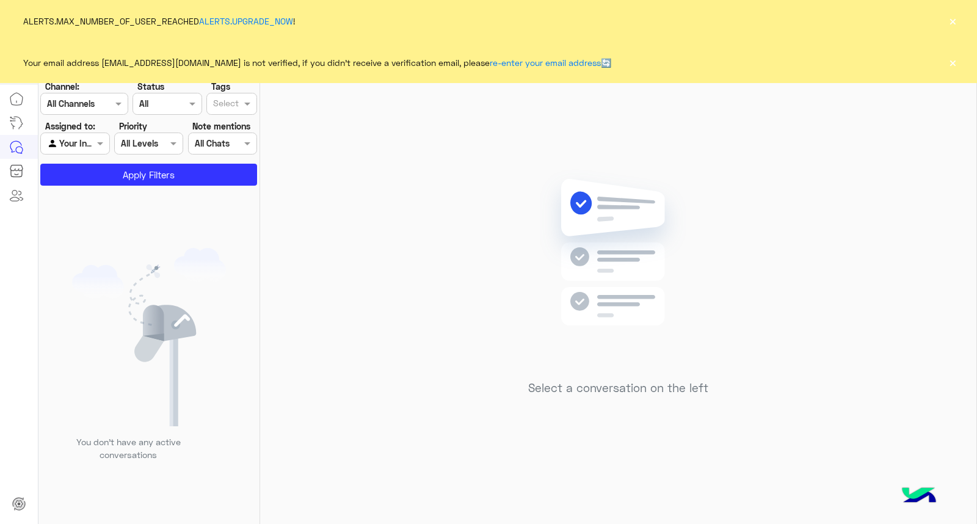
click at [948, 59] on button "×" at bounding box center [953, 62] width 12 height 12
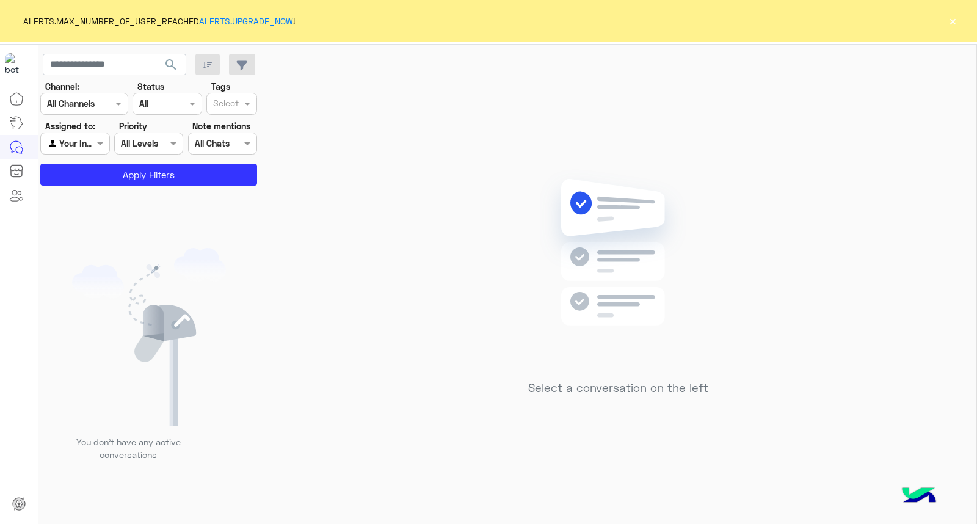
click at [957, 20] on button "×" at bounding box center [953, 21] width 12 height 12
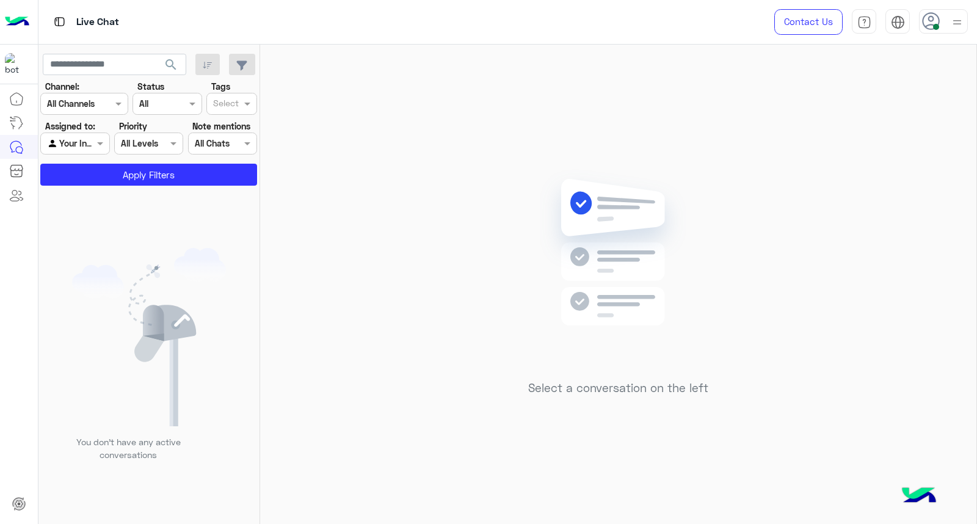
click at [957, 20] on img at bounding box center [957, 22] width 15 height 15
click at [533, 216] on img at bounding box center [618, 270] width 176 height 203
click at [177, 62] on span "search" at bounding box center [171, 64] width 15 height 15
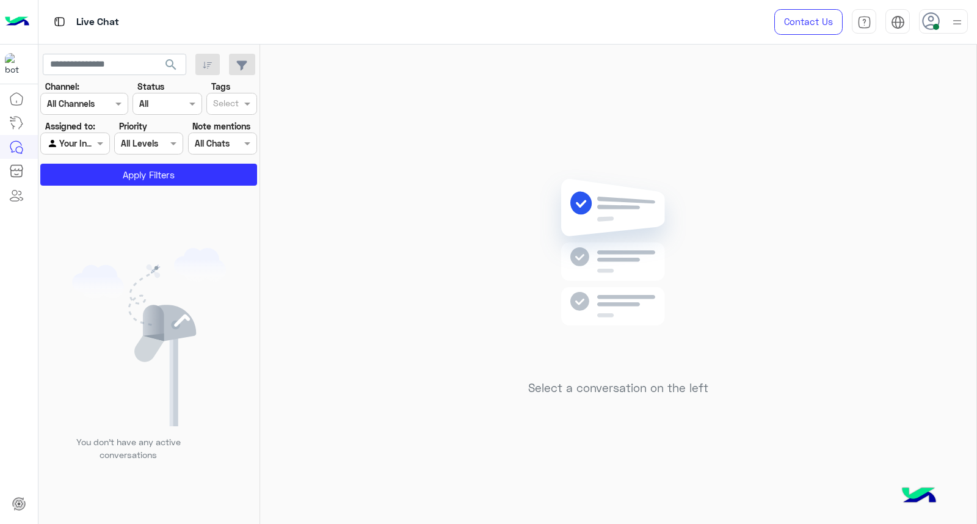
click at [942, 27] on div at bounding box center [943, 21] width 49 height 24
click at [908, 156] on label "Busy" at bounding box center [891, 147] width 133 height 22
click at [942, 83] on label "Online" at bounding box center [891, 93] width 133 height 22
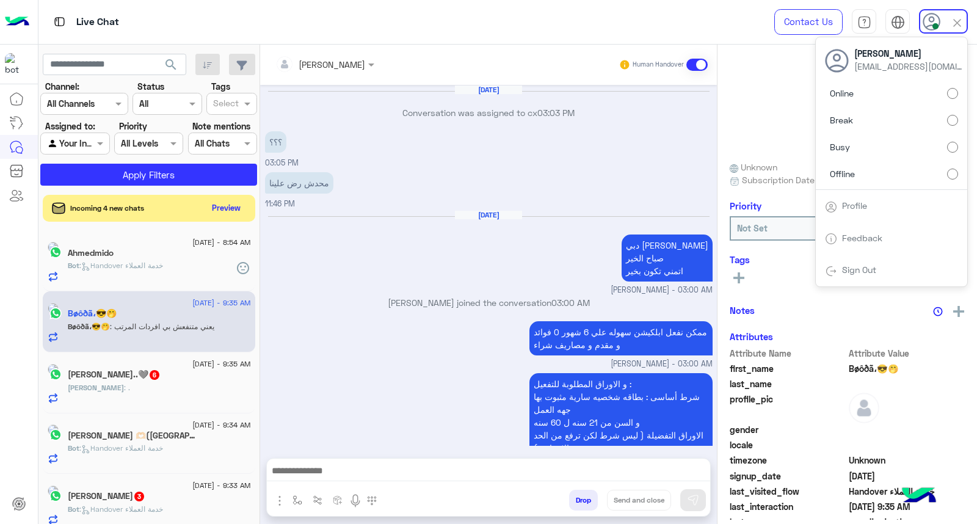
scroll to position [878, 0]
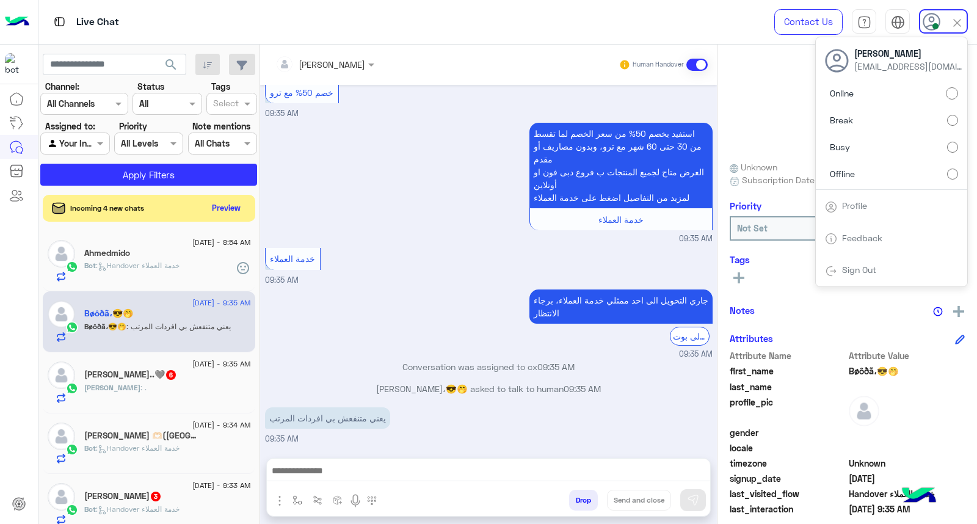
drag, startPoint x: 171, startPoint y: 65, endPoint x: 142, endPoint y: 21, distance: 52.5
click at [157, 39] on div "Live Chat Contact Us Help Center عربي English Habiba Hany habibahanii550@gmail.…" at bounding box center [507, 262] width 939 height 524
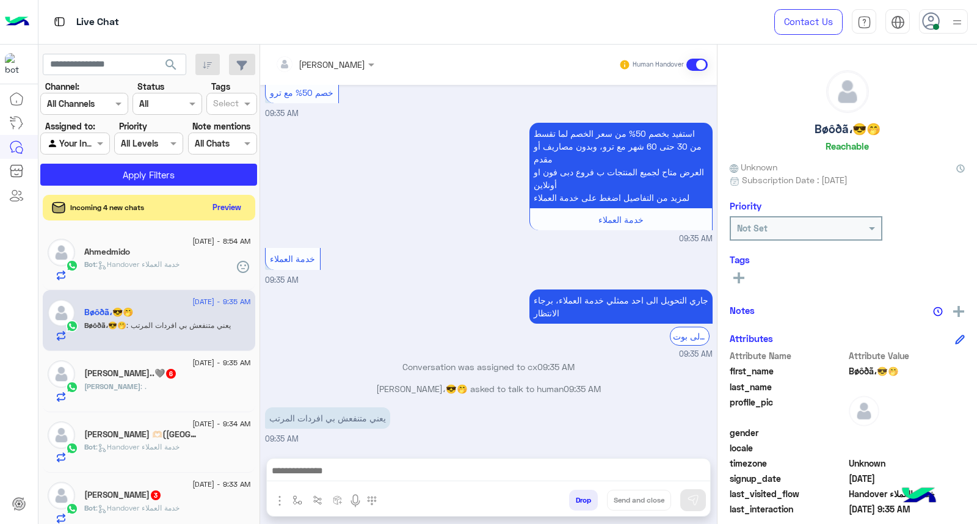
click at [227, 199] on button "Preview" at bounding box center [227, 207] width 38 height 16
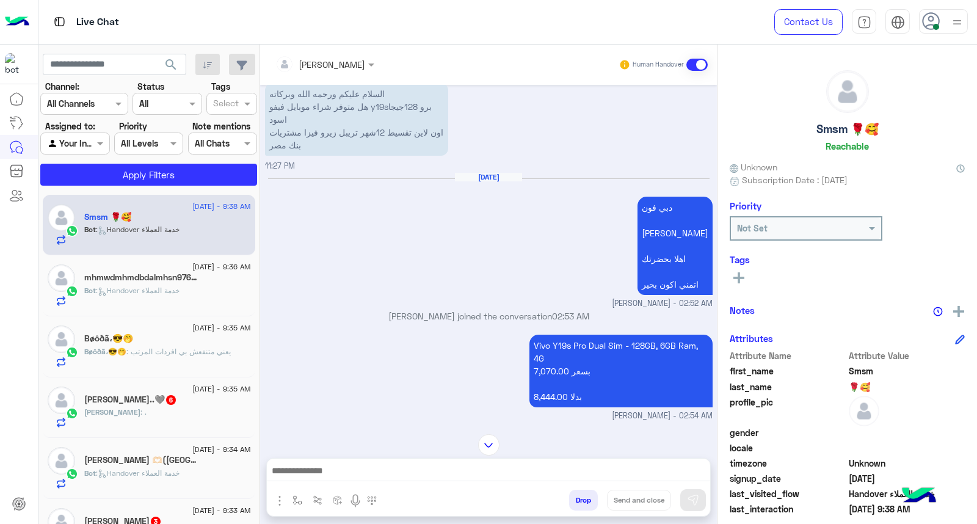
scroll to position [1130, 0]
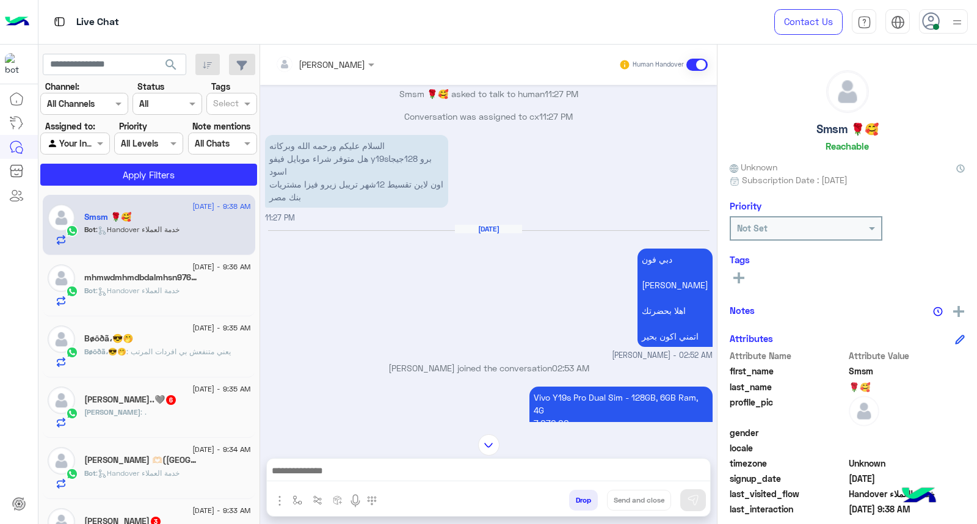
click at [945, 23] on div at bounding box center [943, 21] width 49 height 24
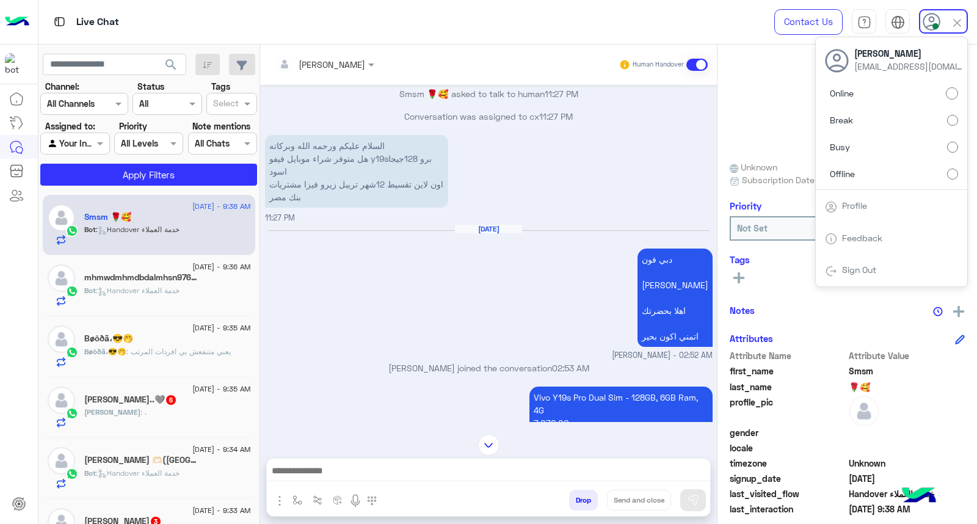
click at [940, 154] on label "Busy" at bounding box center [891, 147] width 133 height 22
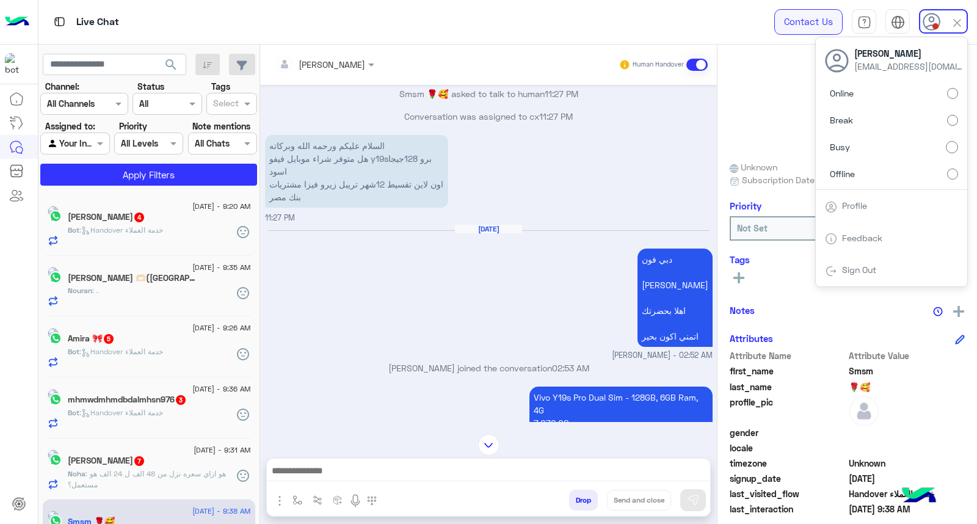
scroll to position [2312, 0]
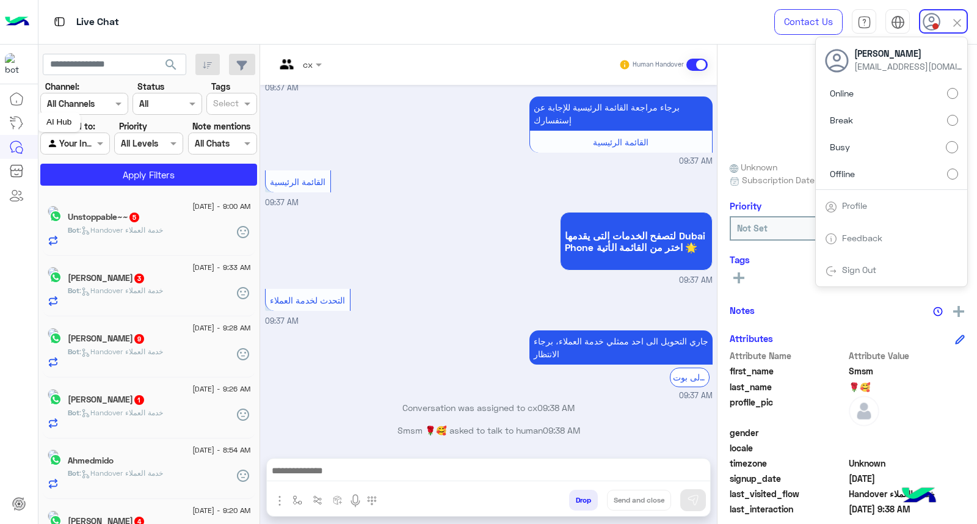
click at [0, 126] on link at bounding box center [16, 123] width 33 height 24
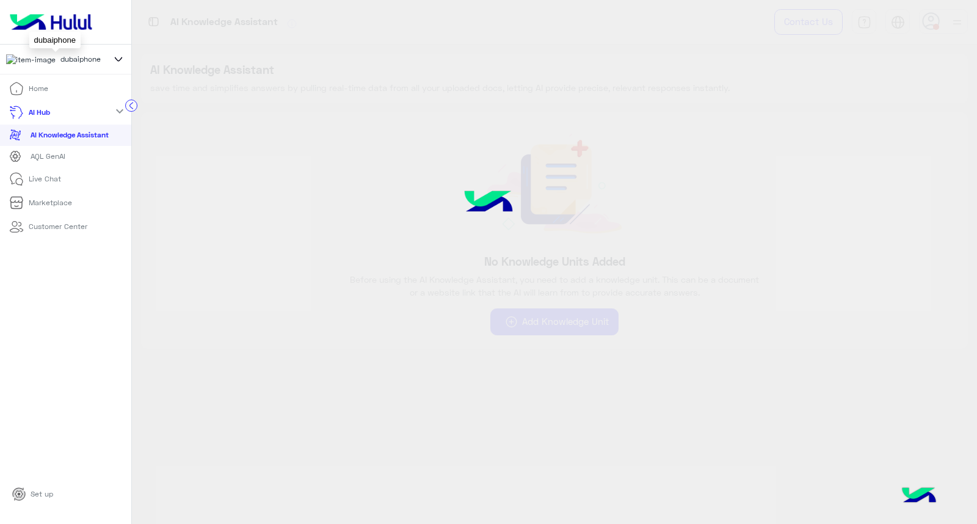
click at [103, 62] on div "dubaiphone" at bounding box center [55, 59] width 98 height 12
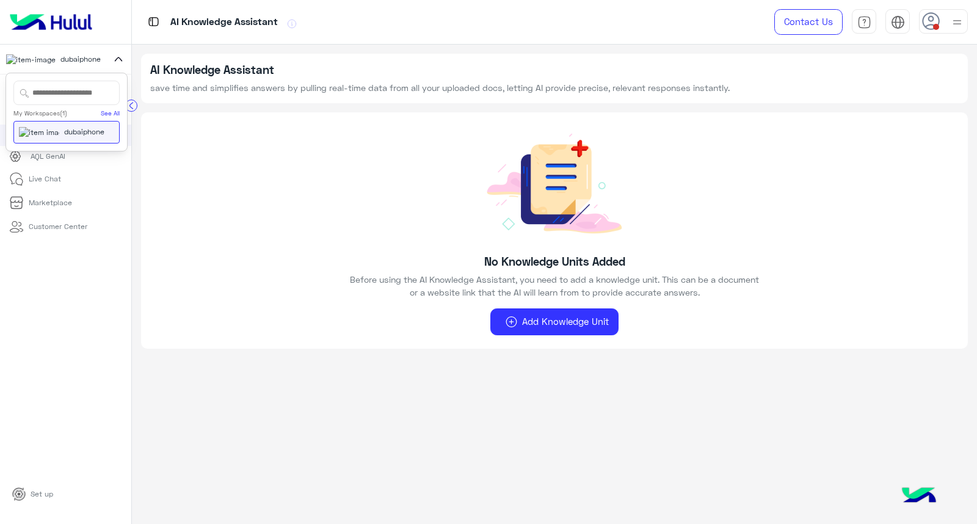
click at [116, 61] on icon at bounding box center [118, 59] width 7 height 4
click at [60, 100] on li "Home" at bounding box center [65, 89] width 131 height 24
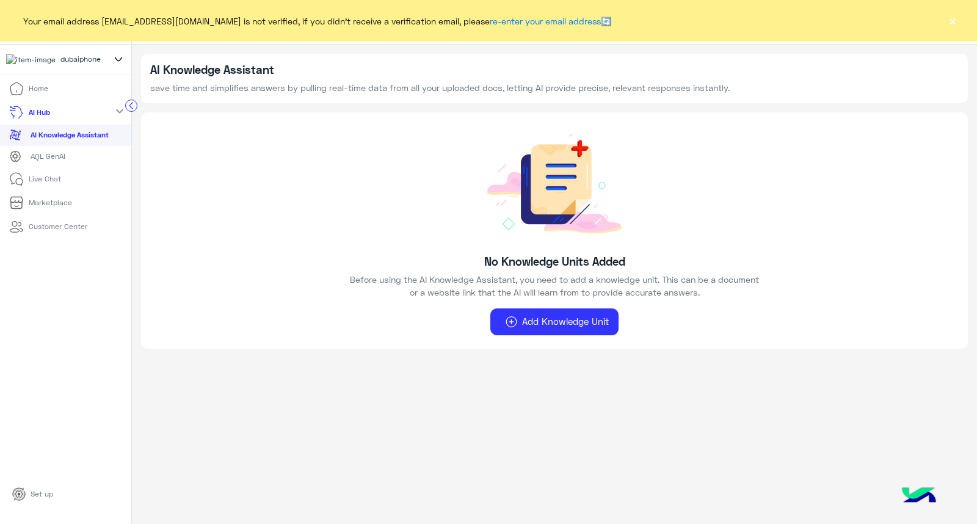
click at [121, 57] on icon at bounding box center [118, 59] width 13 height 15
click at [955, 26] on button "×" at bounding box center [953, 21] width 12 height 12
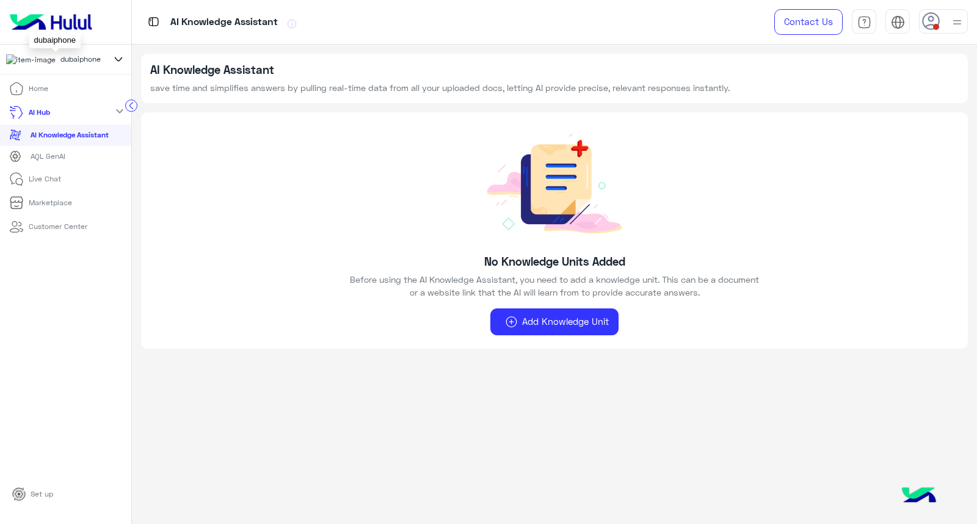
click at [76, 64] on div "dubaiphone" at bounding box center [55, 59] width 98 height 12
click at [119, 70] on div "dubaiphone" at bounding box center [65, 60] width 131 height 30
click at [94, 92] on li "Home" at bounding box center [65, 89] width 131 height 24
click at [15, 93] on icon at bounding box center [16, 88] width 15 height 15
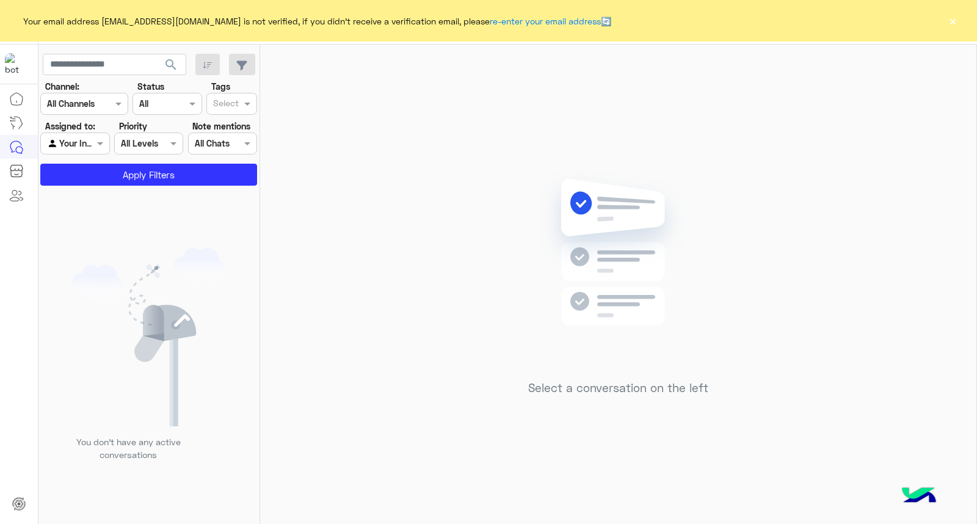
click at [961, 18] on div "Your email address habibahanii550@gmail.com is not verified, if you didn't rece…" at bounding box center [488, 21] width 977 height 42
click at [954, 17] on button "×" at bounding box center [953, 21] width 12 height 12
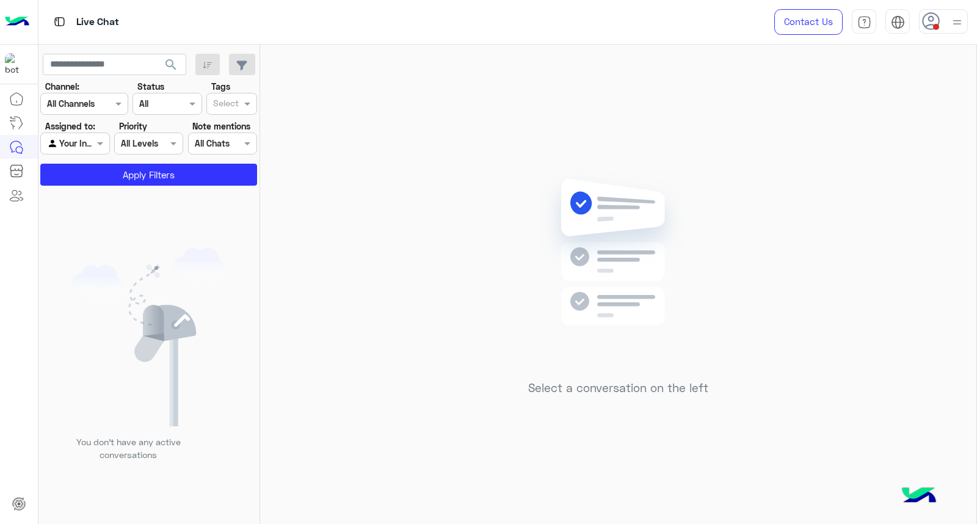
click at [954, 17] on img at bounding box center [957, 22] width 15 height 15
click at [521, 175] on div "Select a conversation on the left" at bounding box center [618, 287] width 716 height 484
